Goal: Find specific page/section: Find specific page/section

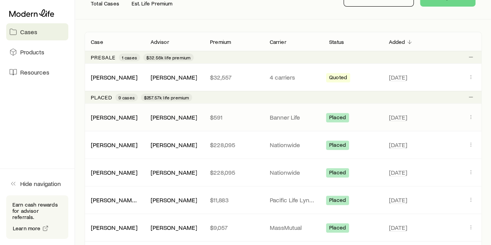
scroll to position [155, 0]
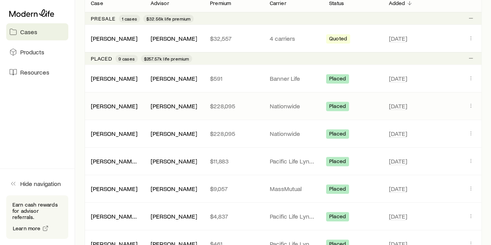
click at [195, 105] on div "[PERSON_NAME]" at bounding box center [173, 106] width 47 height 8
click at [164, 102] on div "[PERSON_NAME]" at bounding box center [173, 106] width 47 height 8
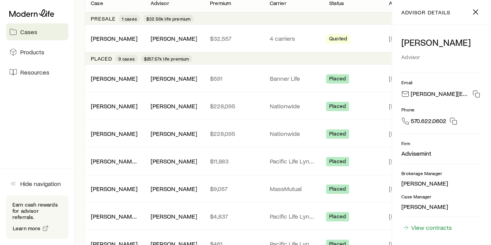
scroll to position [4, 0]
click at [112, 102] on link "[PERSON_NAME]" at bounding box center [114, 105] width 47 height 7
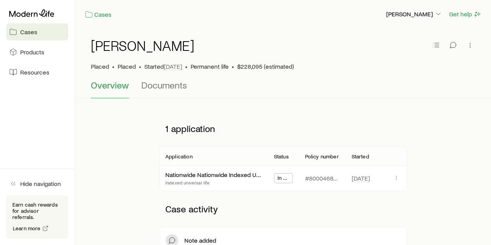
drag, startPoint x: 268, startPoint y: 97, endPoint x: 257, endPoint y: 97, distance: 10.1
click at [257, 97] on div "Overview Documents" at bounding box center [283, 88] width 384 height 19
click at [167, 86] on span "Documents" at bounding box center [164, 84] width 46 height 11
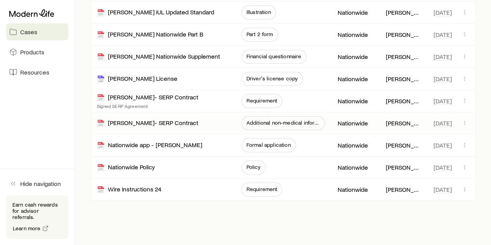
scroll to position [349, 0]
click at [253, 167] on span "Policy" at bounding box center [253, 166] width 14 height 6
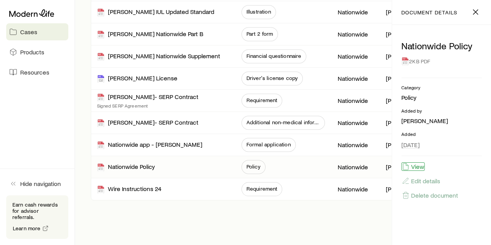
click at [413, 166] on button "View" at bounding box center [412, 166] width 23 height 9
click at [254, 164] on span "Policy" at bounding box center [253, 166] width 14 height 6
click at [409, 164] on button "View" at bounding box center [412, 166] width 23 height 9
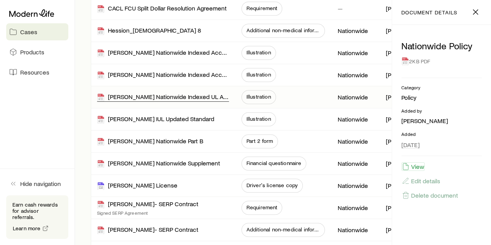
scroll to position [233, 0]
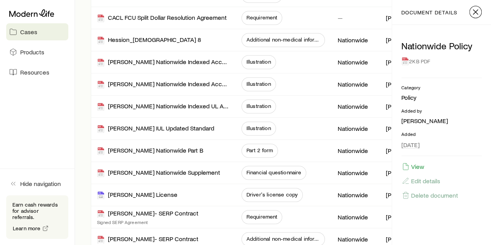
click at [473, 10] on line "button" at bounding box center [475, 12] width 5 height 5
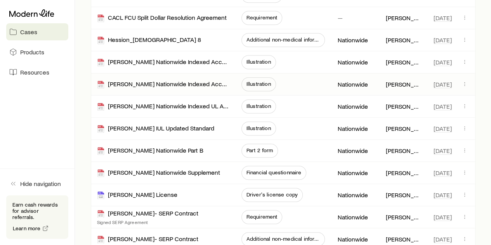
click at [259, 81] on span "Illustration" at bounding box center [258, 84] width 24 height 6
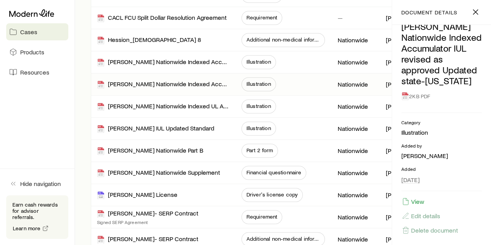
scroll to position [34, 0]
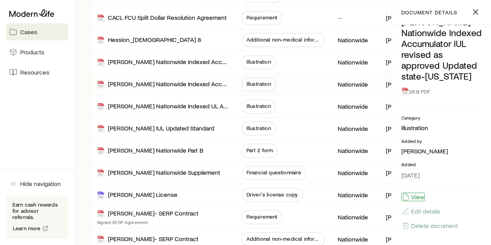
click at [415, 198] on button "View" at bounding box center [412, 196] width 23 height 9
click at [477, 11] on icon "button" at bounding box center [474, 11] width 9 height 9
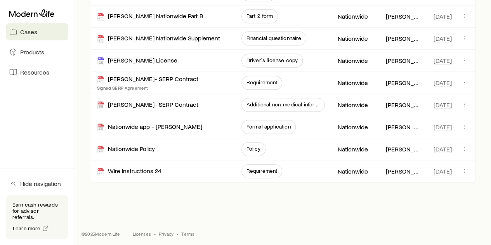
scroll to position [328, 0]
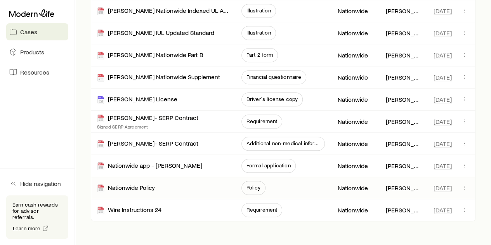
click at [254, 186] on span "Policy" at bounding box center [253, 187] width 14 height 6
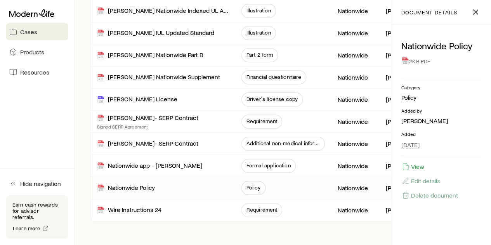
click at [411, 160] on div "Nationwide Policy 2KB PDF Category Policy Added by [PERSON_NAME] Added [DATE] V…" at bounding box center [441, 135] width 99 height 220
click at [411, 166] on button "View" at bounding box center [412, 166] width 23 height 9
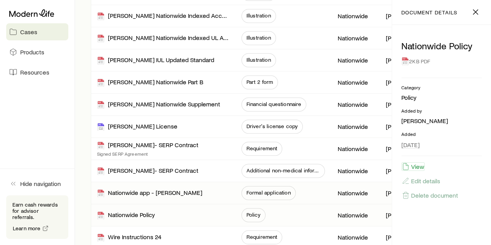
scroll to position [289, 0]
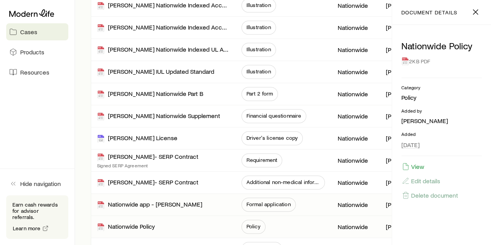
click at [260, 202] on span "Formal application" at bounding box center [268, 204] width 44 height 6
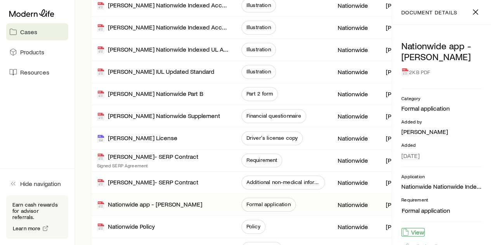
click at [412, 230] on button "View" at bounding box center [412, 232] width 23 height 9
